Goal: Navigation & Orientation: Find specific page/section

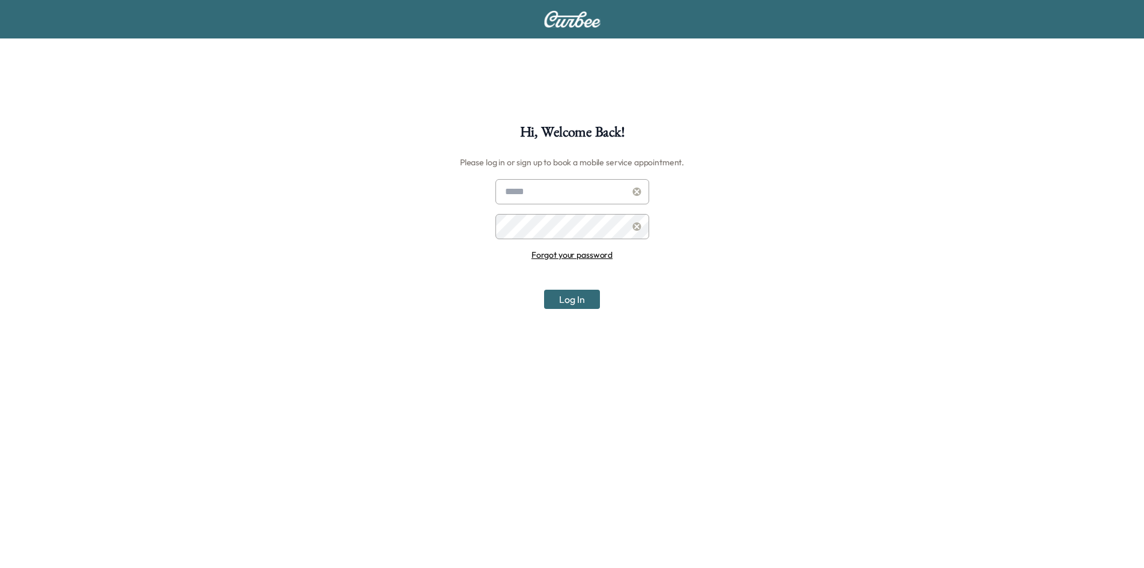
type input "**********"
click at [563, 301] on button "Log In" at bounding box center [572, 298] width 56 height 19
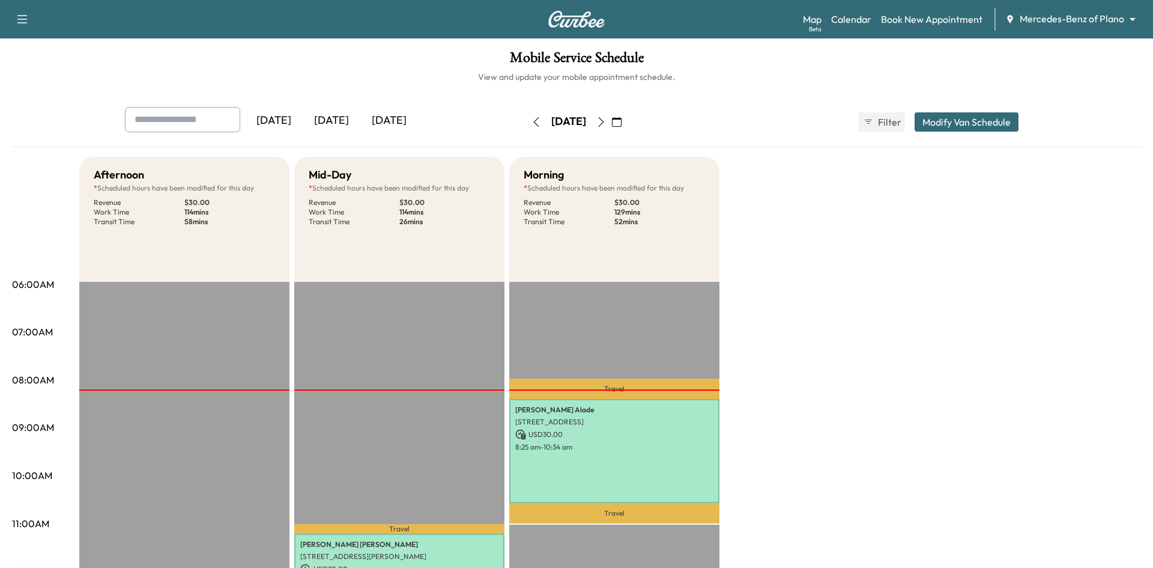
click at [1091, 14] on body "Support Log Out Map Beta Calendar Book New Appointment Mercedes-Benz of Plano *…" at bounding box center [576, 284] width 1153 height 568
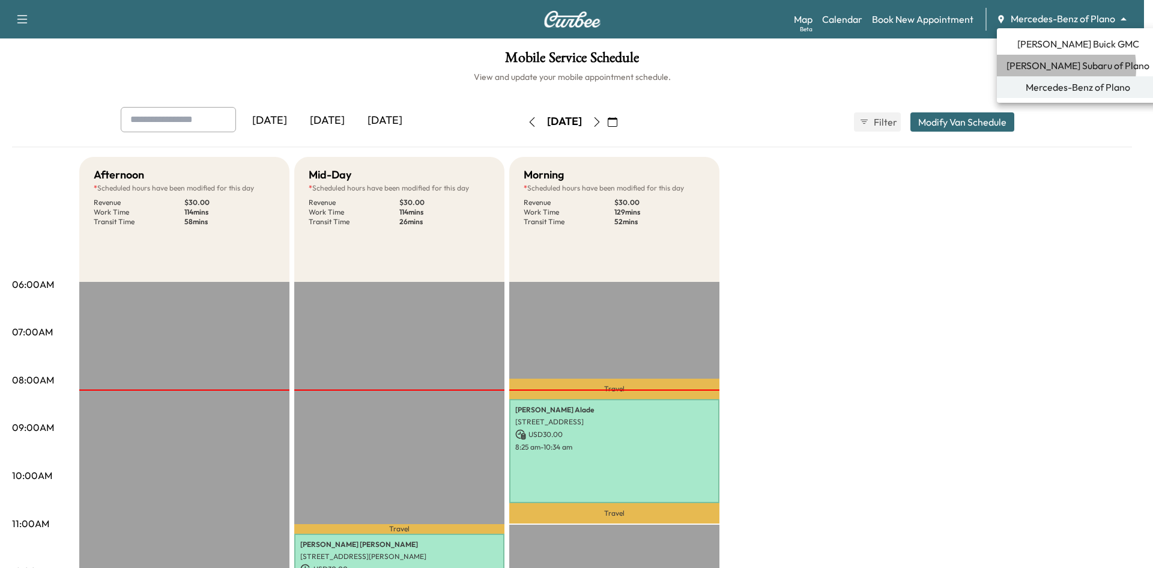
click at [1041, 68] on span "[PERSON_NAME] Subaru of Plano" at bounding box center [1078, 65] width 143 height 14
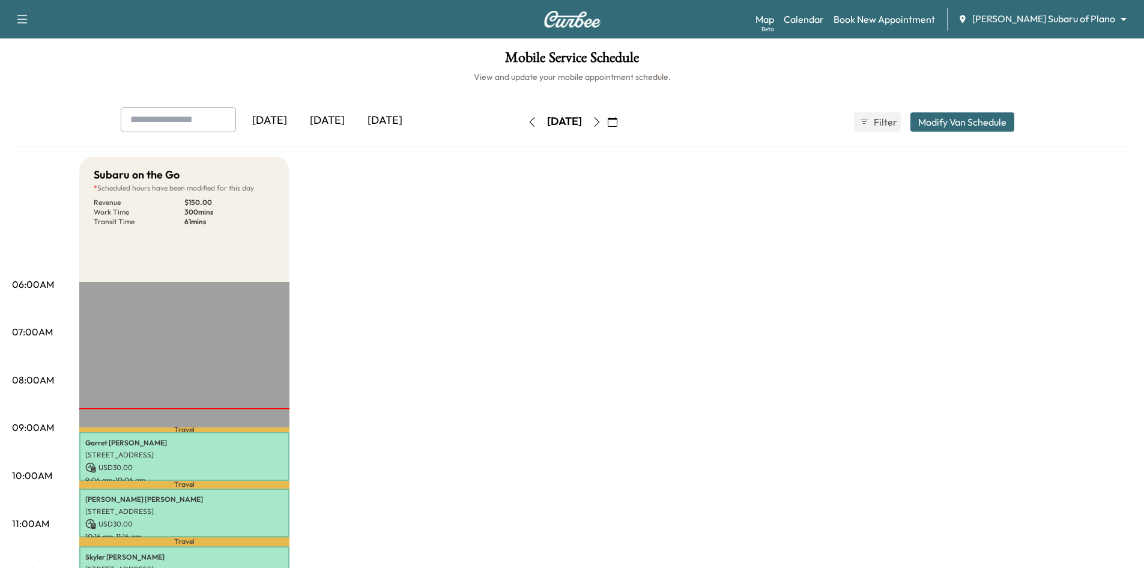
click at [623, 127] on button "button" at bounding box center [612, 121] width 20 height 19
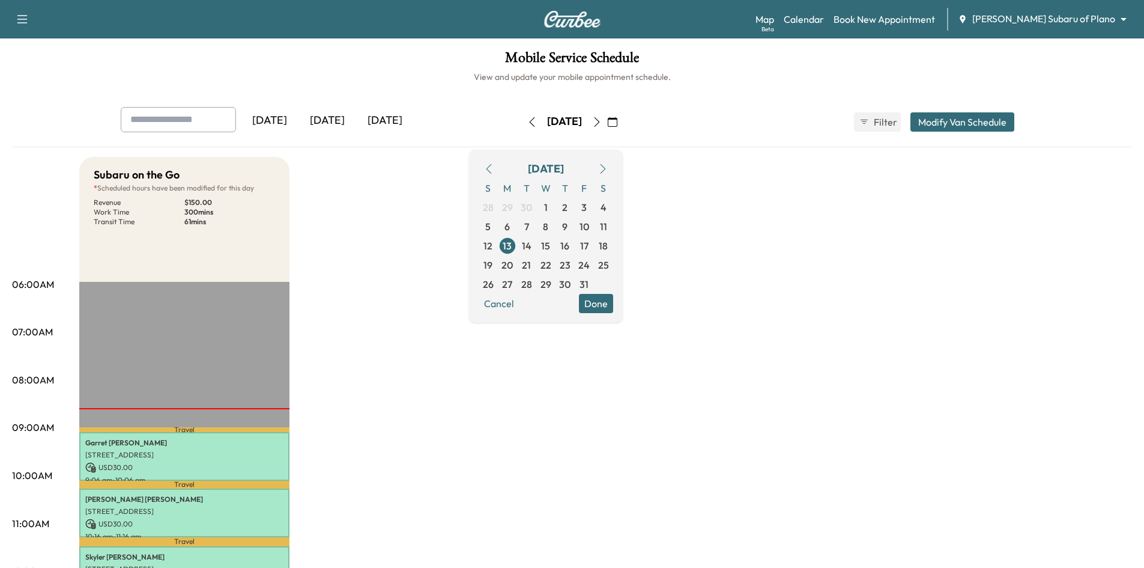
click at [589, 232] on span "10" at bounding box center [585, 226] width 10 height 14
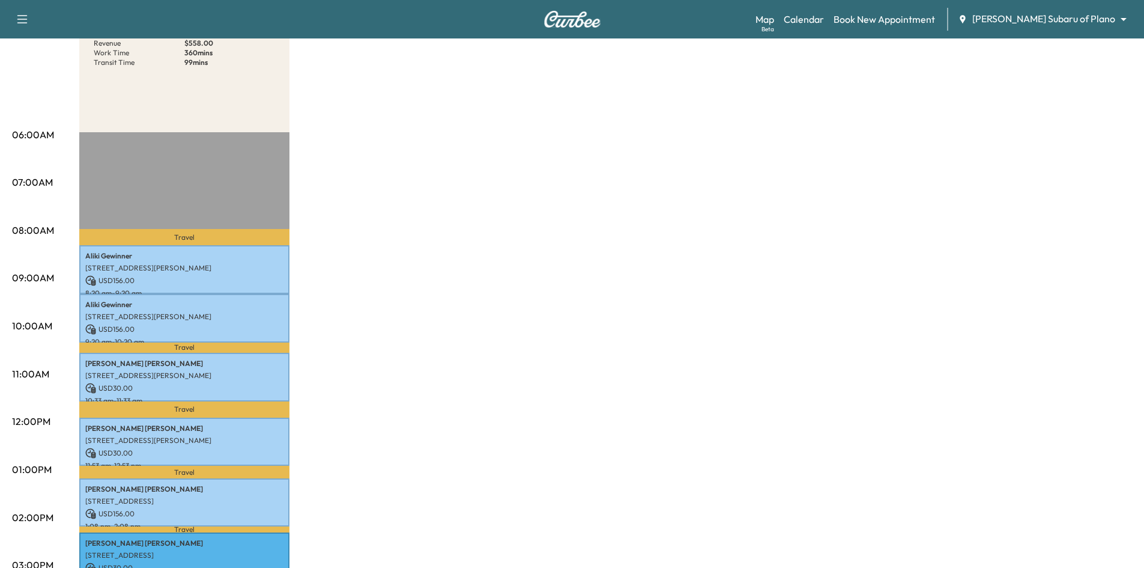
scroll to position [60, 0]
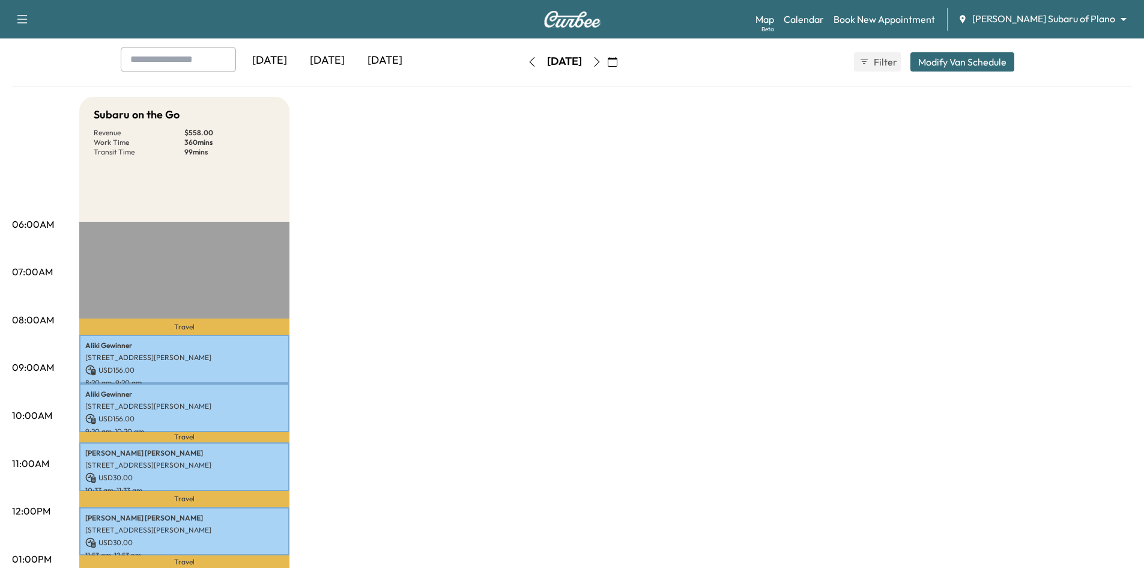
click at [335, 62] on div "[DATE]" at bounding box center [327, 61] width 58 height 28
